Goal: Register for event/course

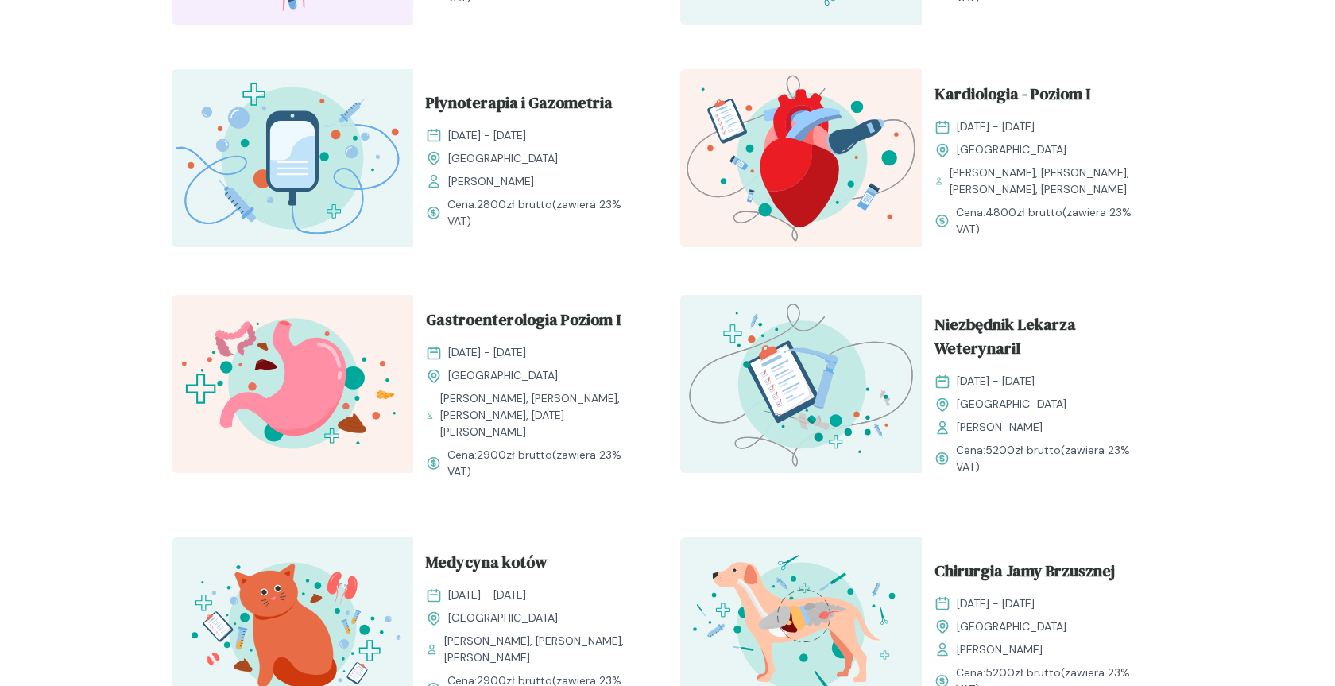
scroll to position [649, 0]
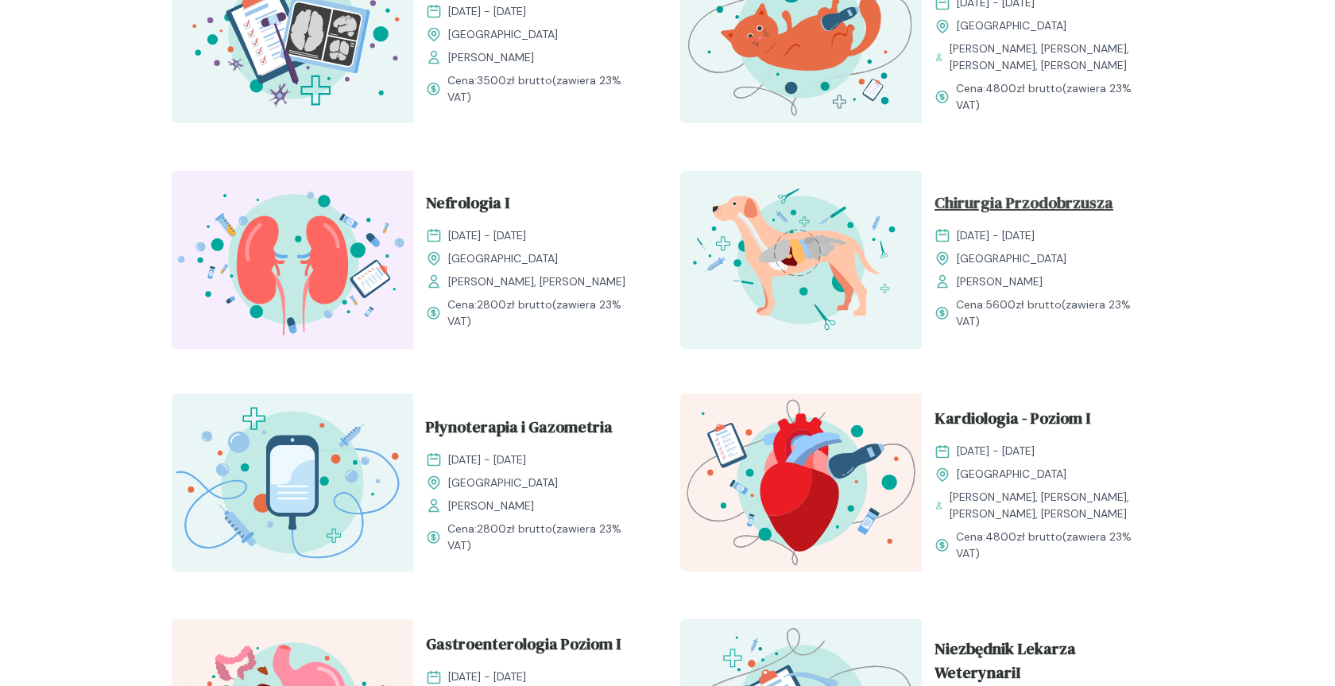
click at [1034, 198] on span "Chirurgia Przodobrzusza" at bounding box center [1024, 206] width 179 height 30
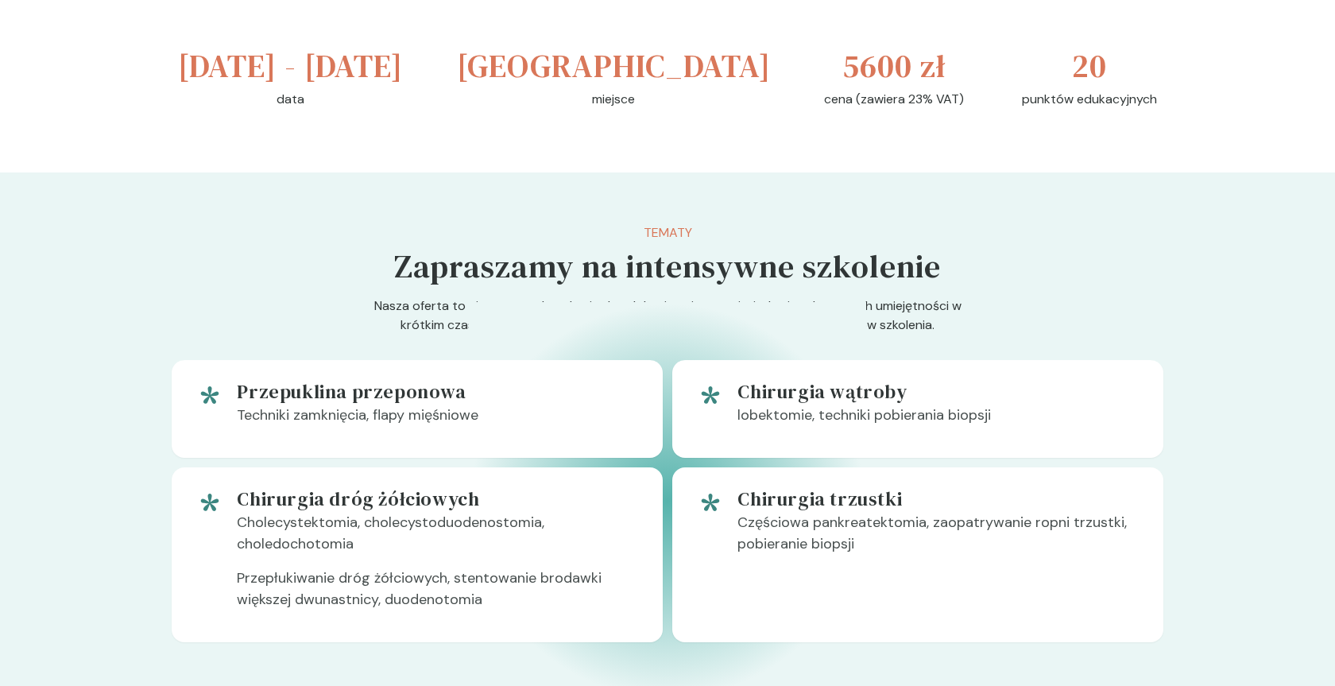
scroll to position [892, 0]
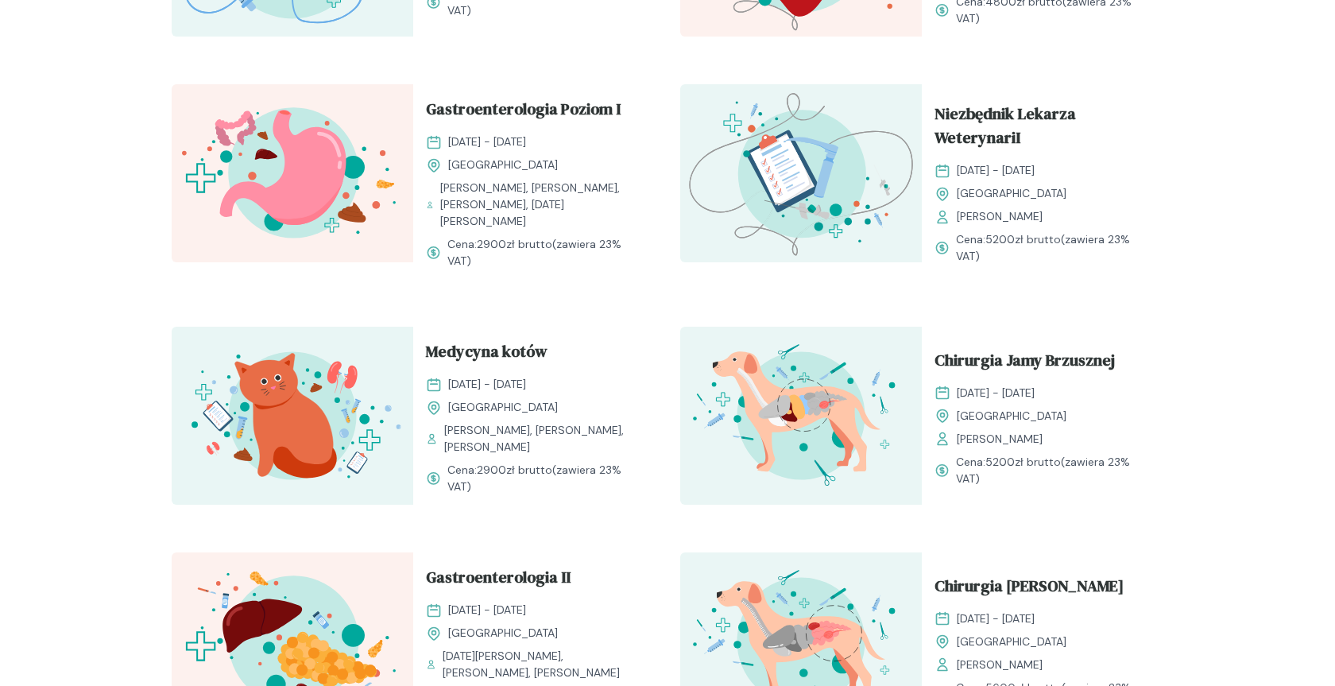
scroll to position [1216, 0]
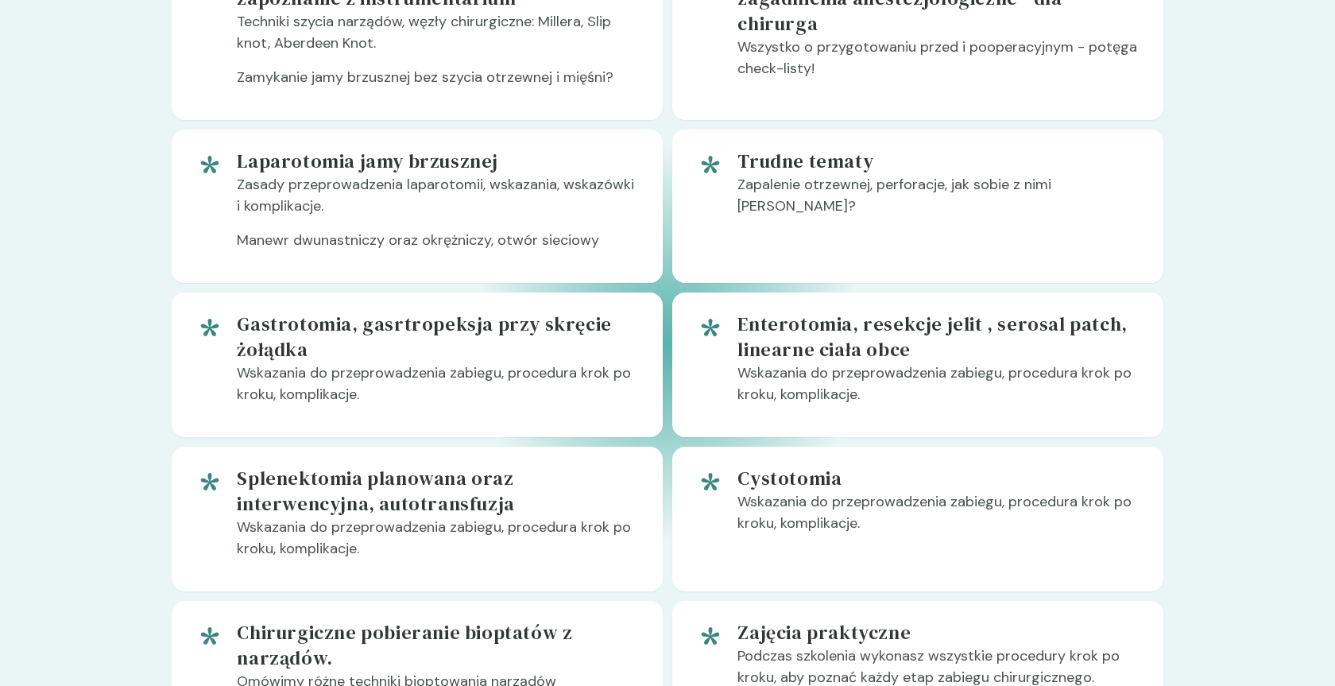
scroll to position [1067, 0]
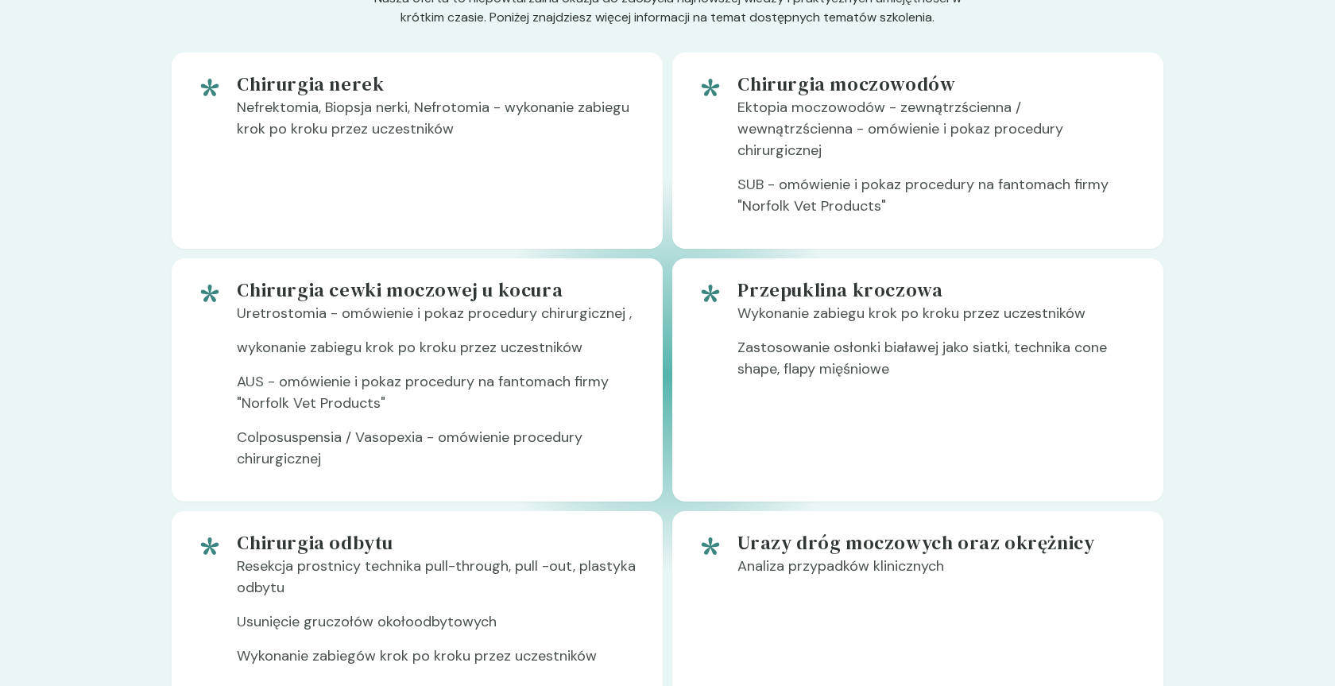
scroll to position [973, 0]
